Goal: Task Accomplishment & Management: Use online tool/utility

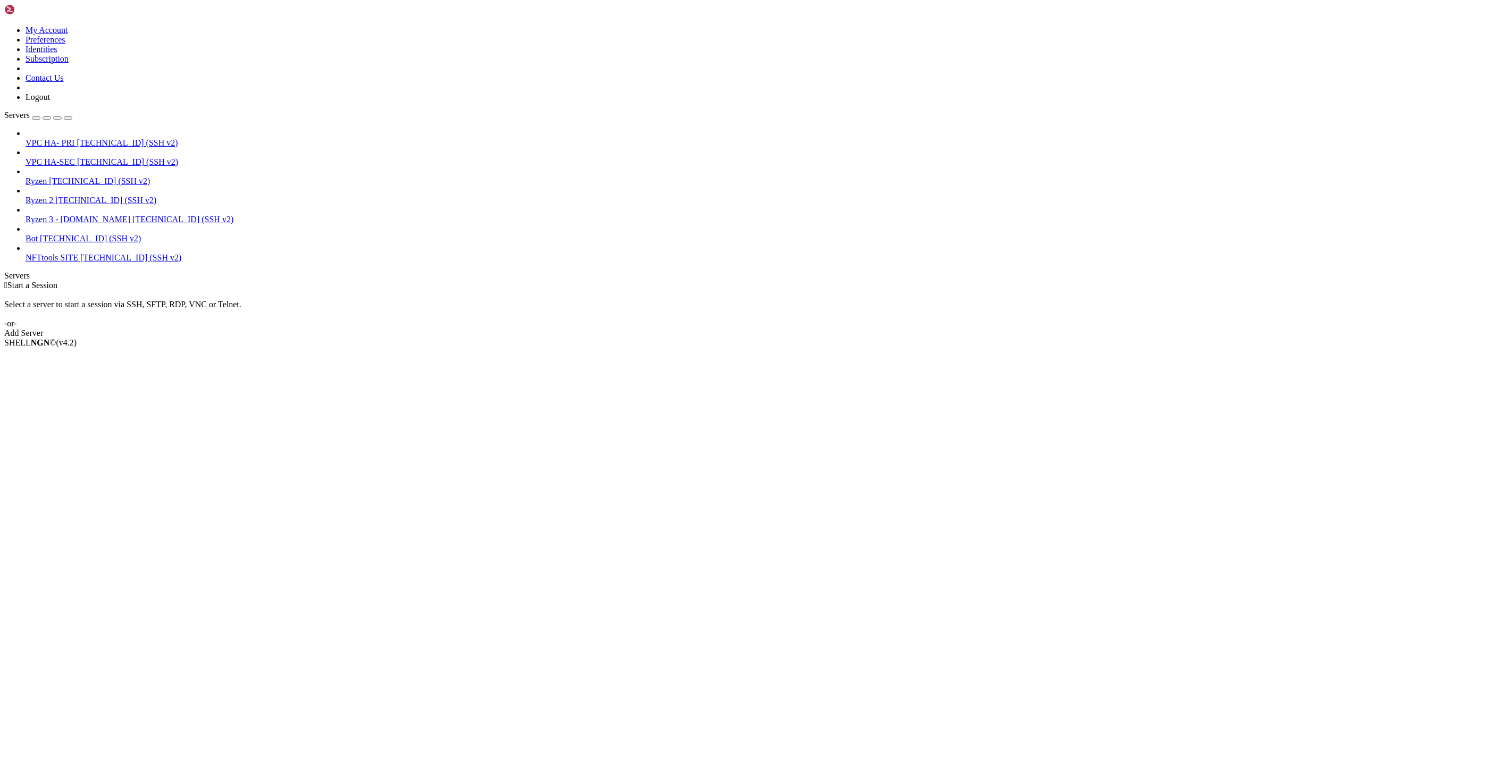
click at [53, 195] on span "Ryzen 2" at bounding box center [39, 200] width 28 height 9
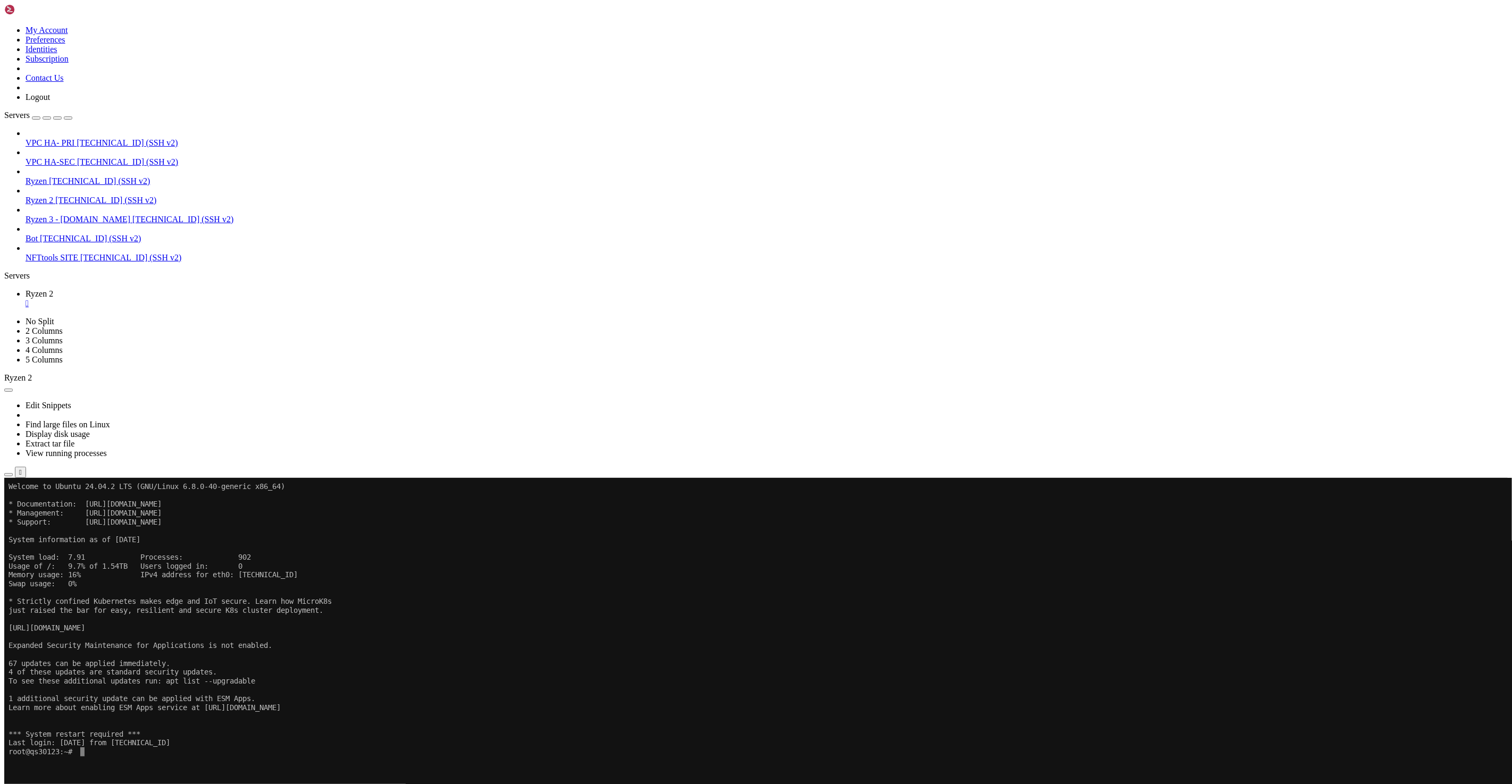
click at [422, 644] on x-row "Expanded Security Maintenance for Applications is not enabled." at bounding box center [693, 645] width 1369 height 9
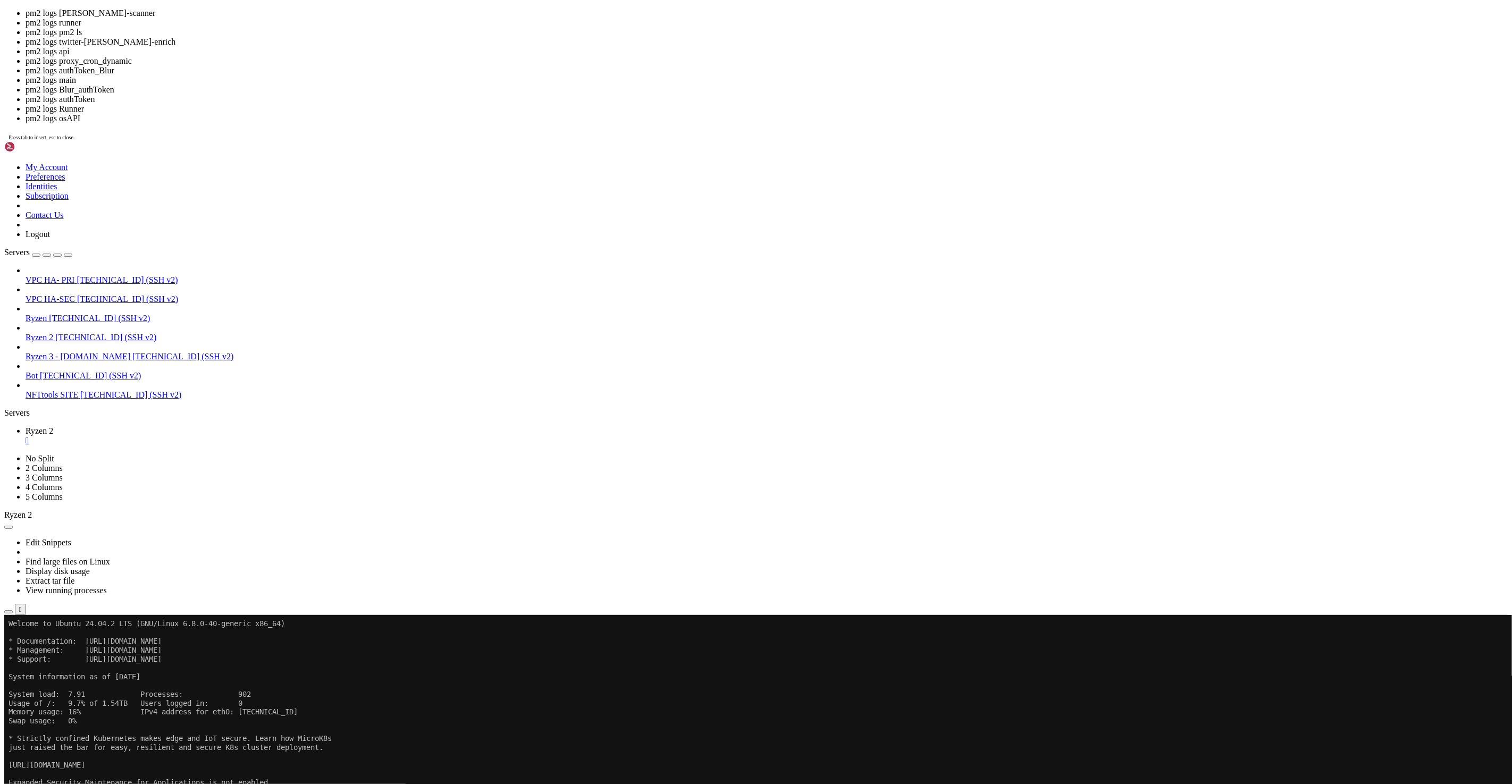
copy x-row "runner"
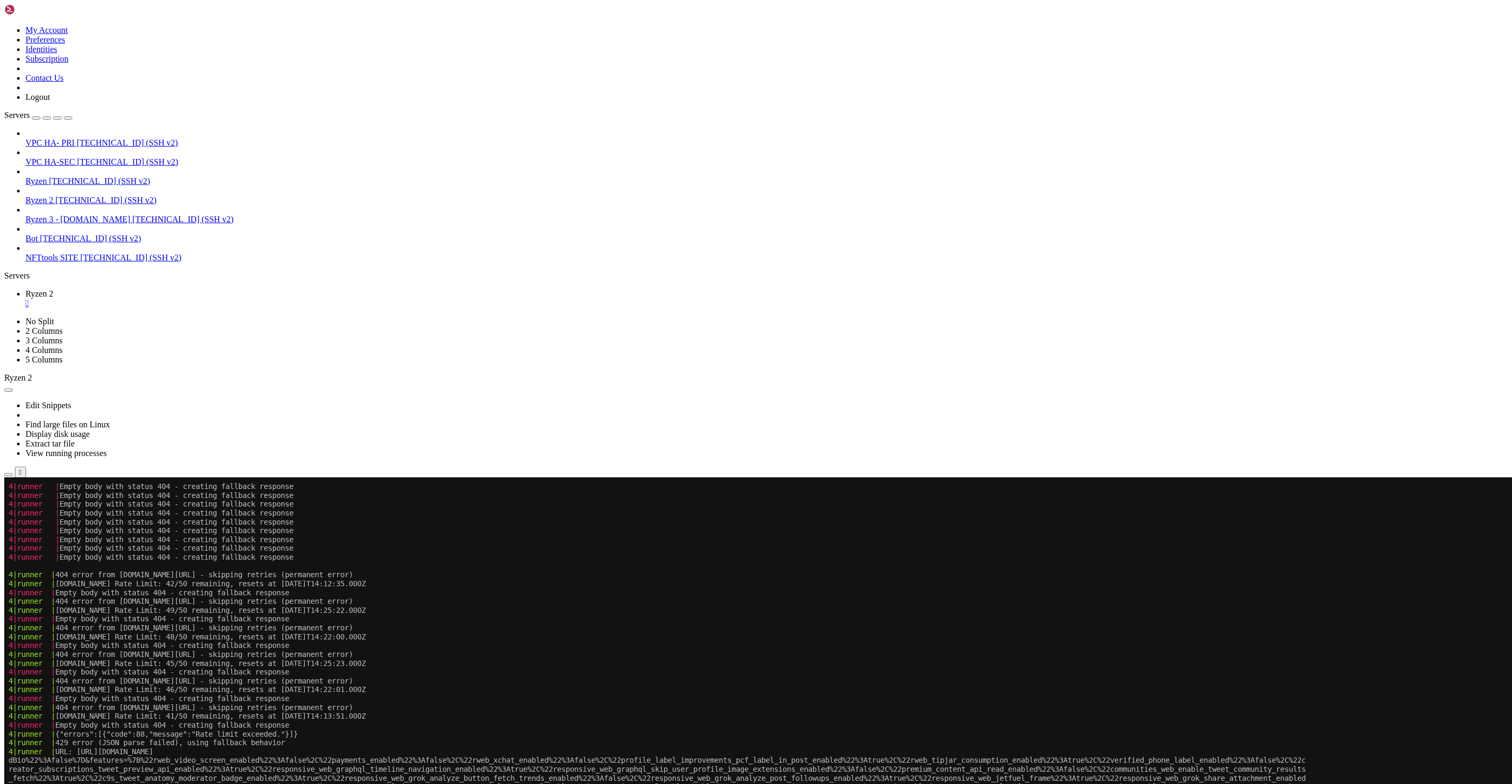
scroll to position [9151, 0]
drag, startPoint x: 66, startPoint y: 857, endPoint x: 319, endPoint y: 967, distance: 275.9
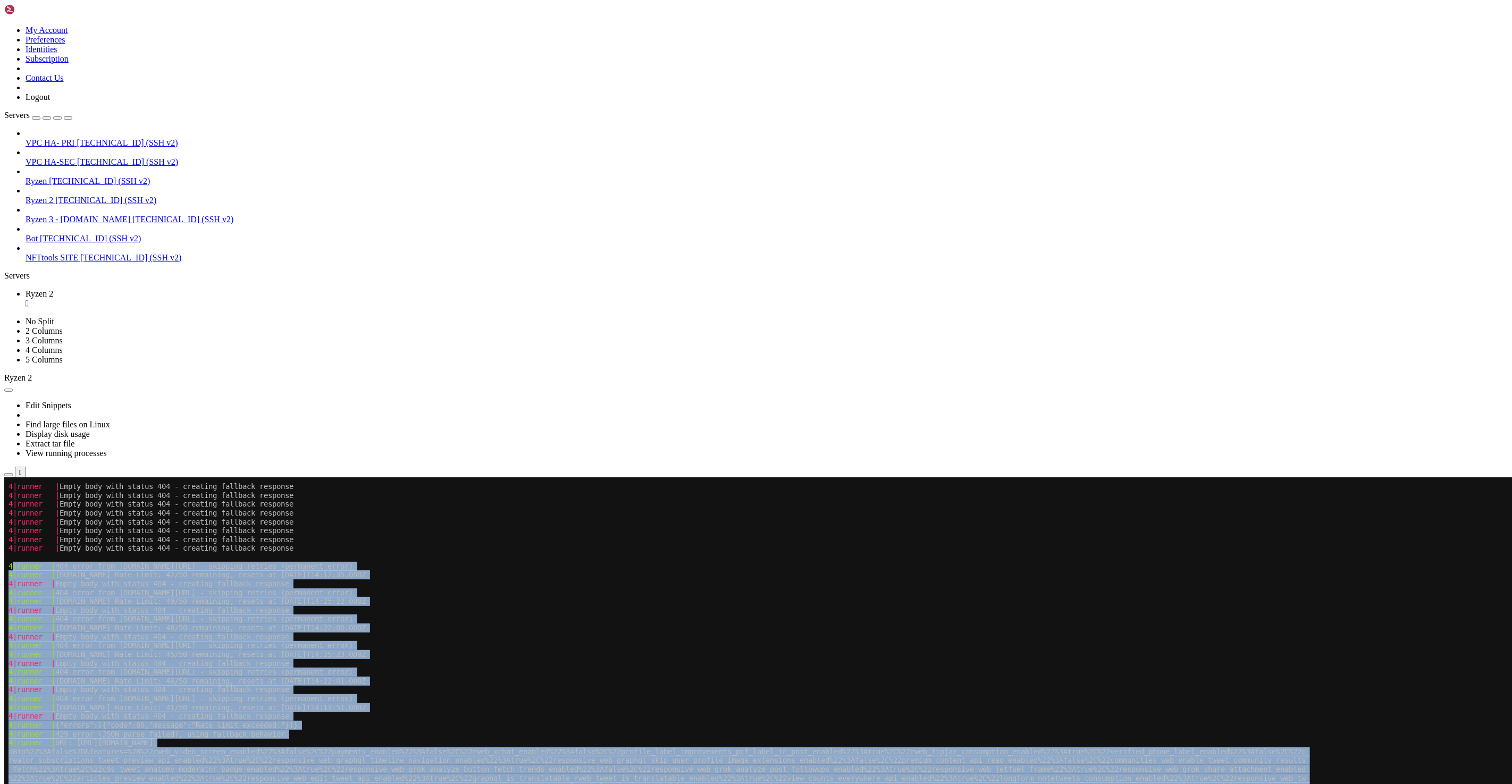
drag, startPoint x: 353, startPoint y: 1041, endPoint x: 12, endPoint y: 568, distance: 583.1
copy div "|runner | 404 error from [DOMAIN_NAME][URL] - skipping retries (permanent error…"
